Goal: Task Accomplishment & Management: Use online tool/utility

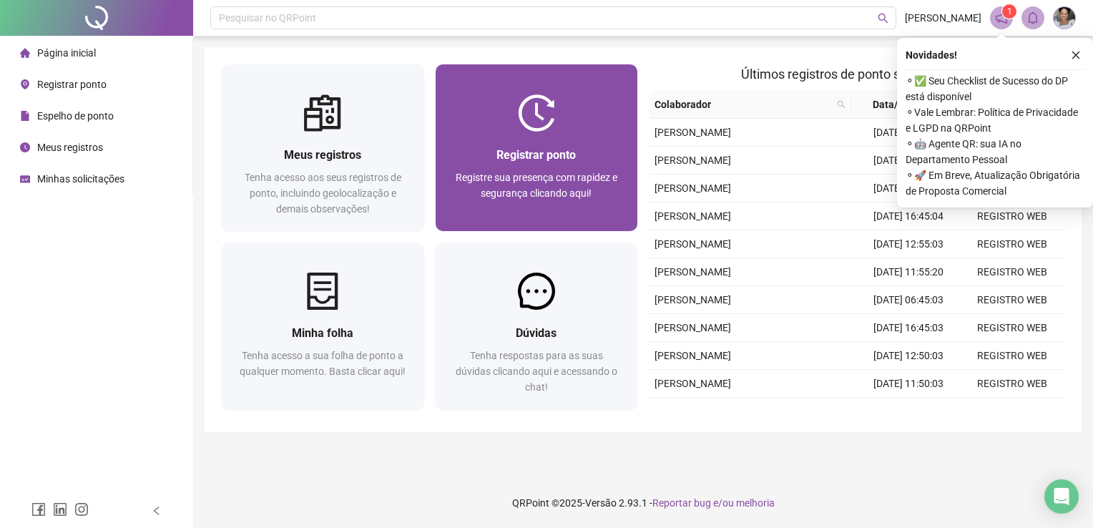
click at [512, 136] on div "Registrar ponto Registre sua presença com rapidez e segurança clicando aqui!" at bounding box center [537, 181] width 202 height 99
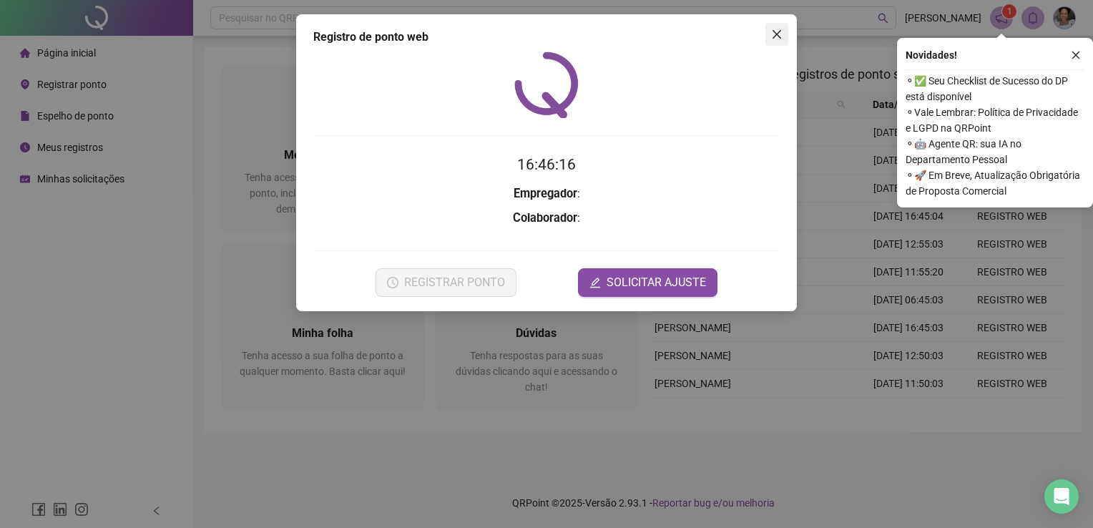
click at [779, 33] on icon "close" at bounding box center [776, 34] width 11 height 11
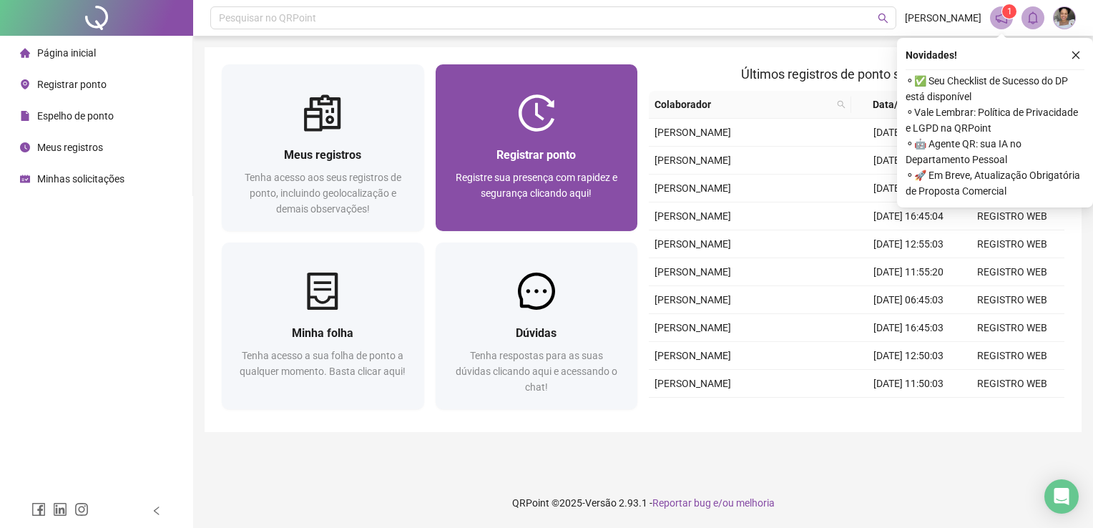
click at [513, 130] on div at bounding box center [537, 112] width 202 height 37
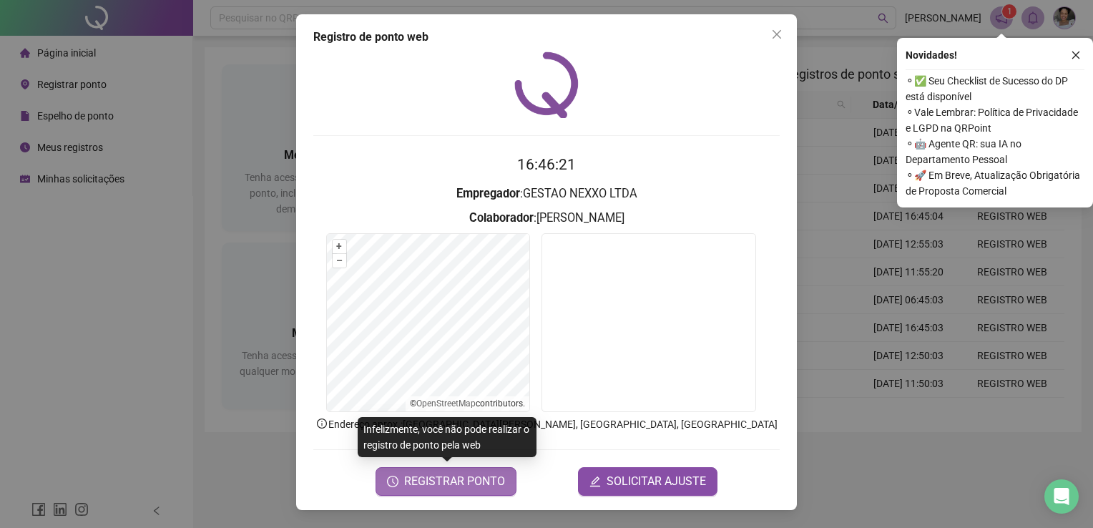
click at [464, 486] on span "REGISTRAR PONTO" at bounding box center [454, 481] width 101 height 17
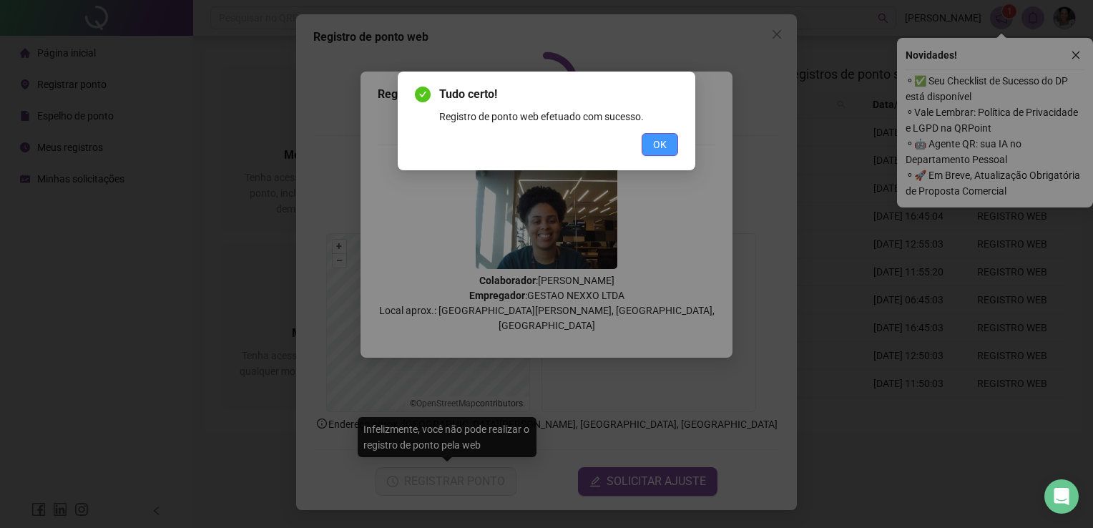
drag, startPoint x: 658, startPoint y: 142, endPoint x: 667, endPoint y: 147, distance: 10.3
click at [656, 147] on span "OK" at bounding box center [660, 145] width 14 height 16
